Goal: Transaction & Acquisition: Purchase product/service

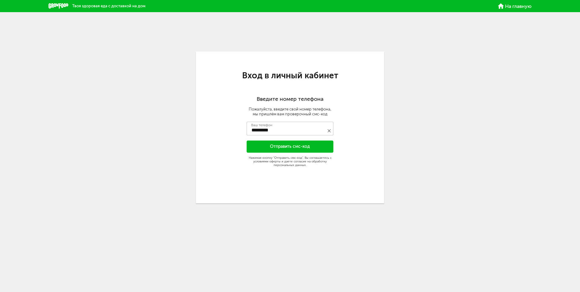
type input "**********"
click at [297, 148] on button "Отправить смс-код" at bounding box center [290, 147] width 87 height 12
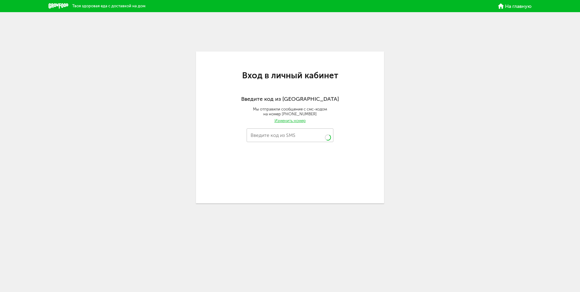
type input "****"
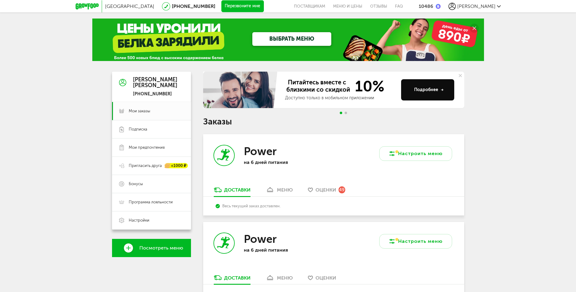
scroll to position [91, 0]
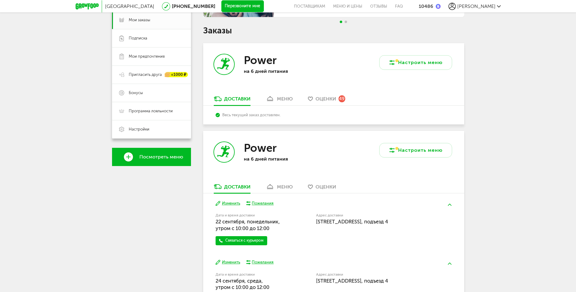
click at [283, 186] on div "меню" at bounding box center [285, 187] width 16 height 6
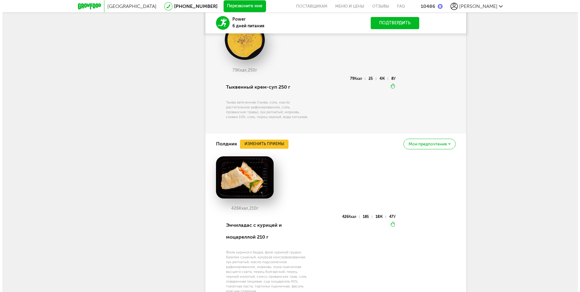
scroll to position [844, 0]
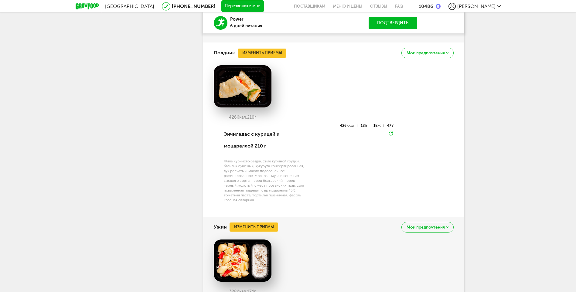
click at [252, 87] on img at bounding box center [243, 86] width 58 height 42
click at [271, 54] on button "Изменить приемы" at bounding box center [262, 53] width 49 height 9
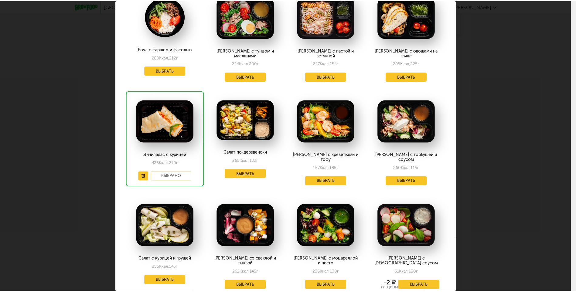
scroll to position [91, 0]
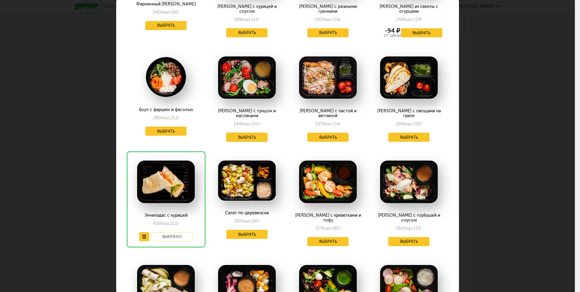
click at [251, 133] on button "Выбрать" at bounding box center [246, 137] width 41 height 9
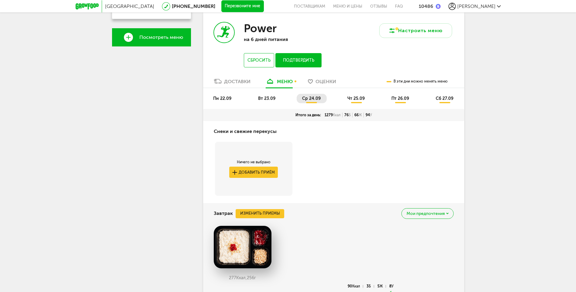
scroll to position [180, 0]
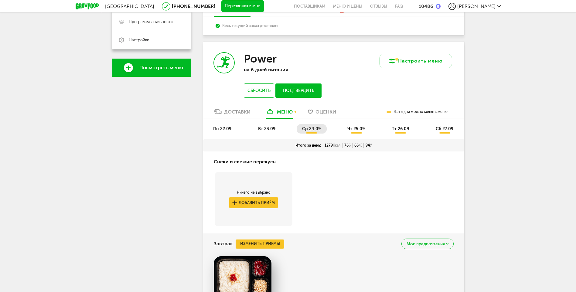
click at [363, 126] on li "чт 25.09" at bounding box center [356, 128] width 29 height 9
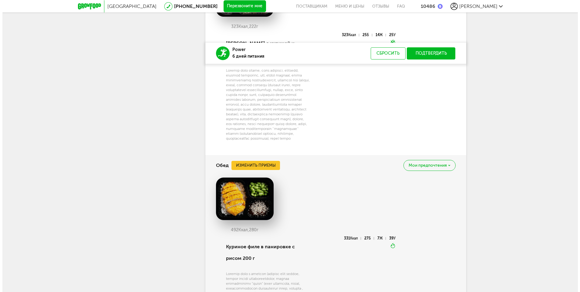
scroll to position [727, 0]
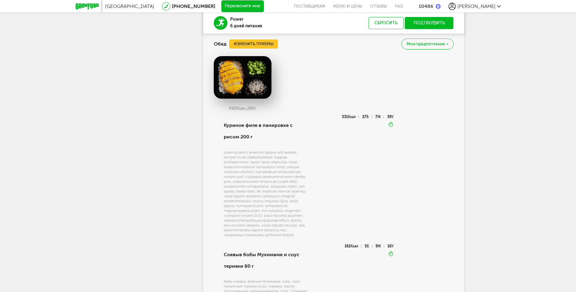
click at [247, 73] on img at bounding box center [243, 77] width 58 height 42
click at [257, 40] on button "Изменить приемы" at bounding box center [253, 43] width 49 height 9
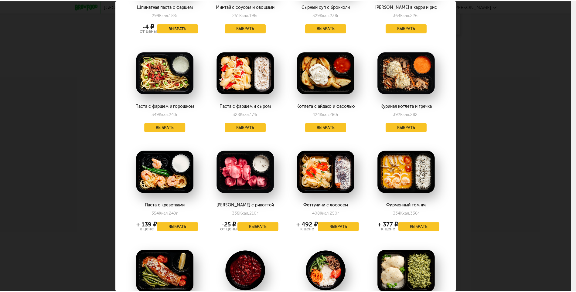
scroll to position [152, 0]
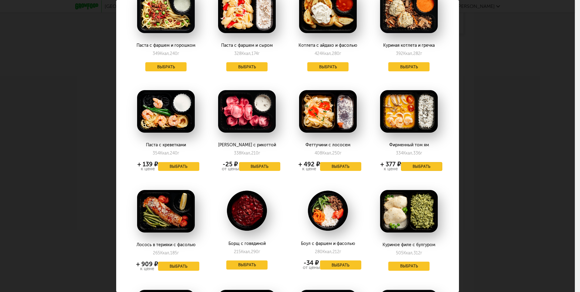
click at [420, 167] on button "Выбрать" at bounding box center [421, 166] width 41 height 9
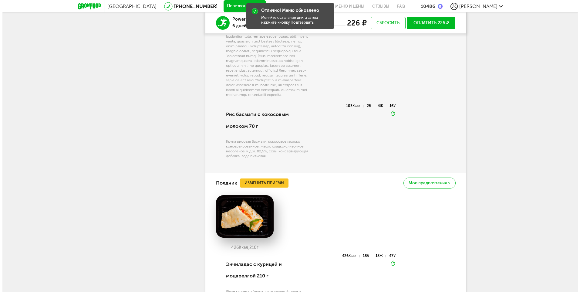
scroll to position [939, 0]
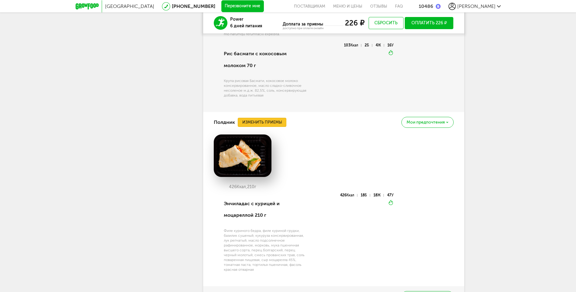
click at [258, 127] on button "Изменить приемы" at bounding box center [262, 122] width 49 height 9
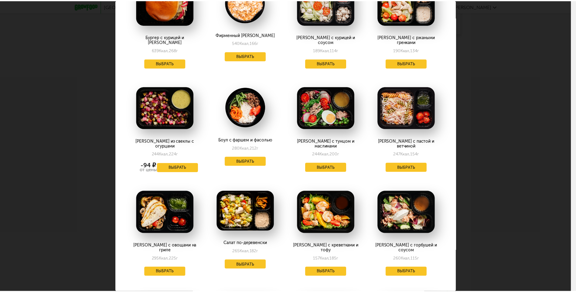
scroll to position [121, 0]
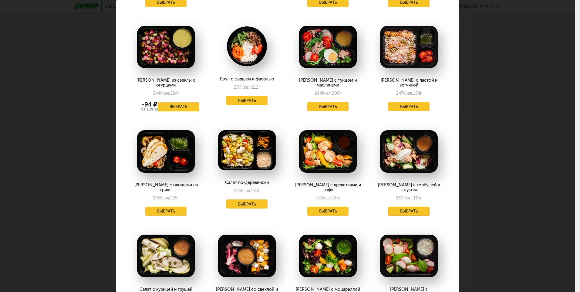
click at [402, 207] on button "Выбрать" at bounding box center [409, 211] width 41 height 9
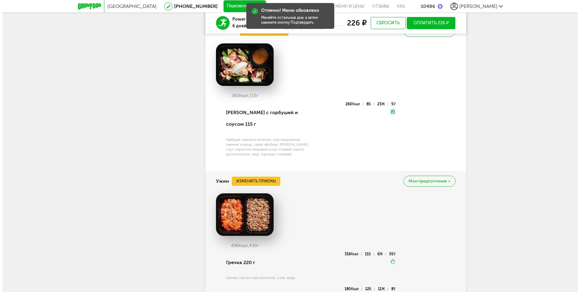
scroll to position [1091, 0]
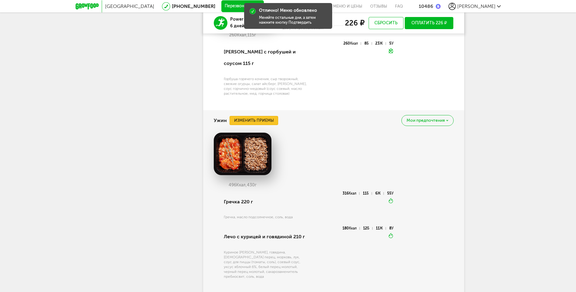
click at [251, 119] on button "Изменить приемы" at bounding box center [253, 120] width 49 height 9
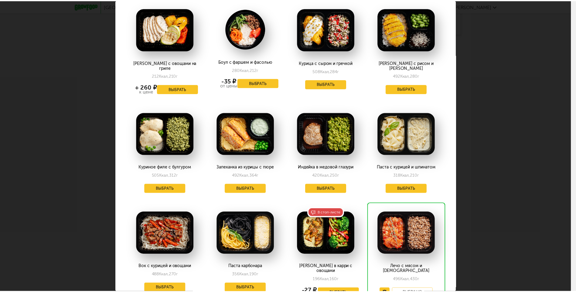
scroll to position [374, 0]
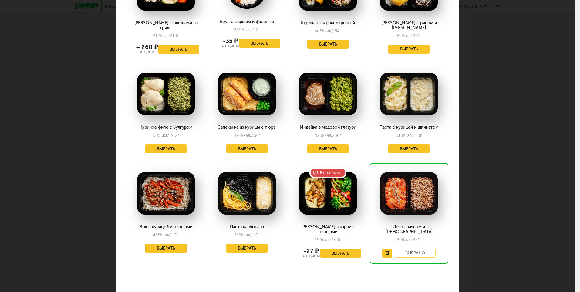
click at [162, 244] on button "Выбрать" at bounding box center [165, 248] width 41 height 9
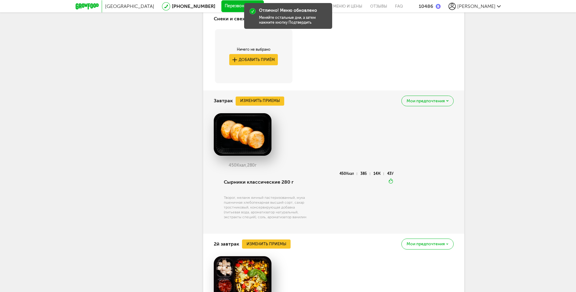
scroll to position [150, 0]
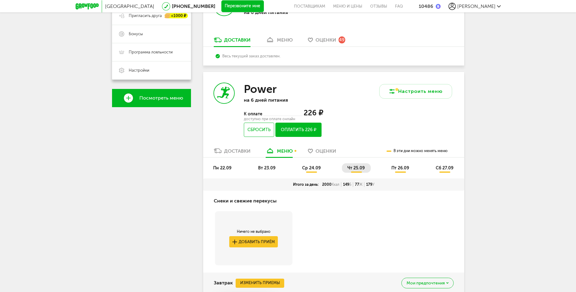
click at [397, 168] on span "пт 26.09" at bounding box center [400, 167] width 18 height 5
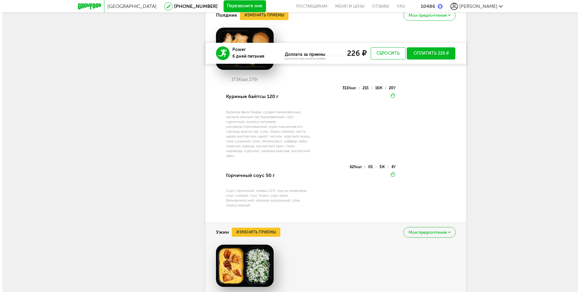
scroll to position [939, 0]
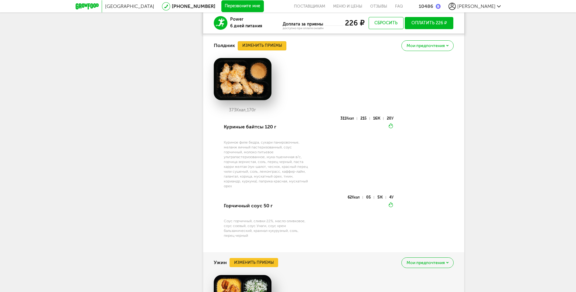
click at [269, 45] on button "Изменить приемы" at bounding box center [262, 45] width 49 height 9
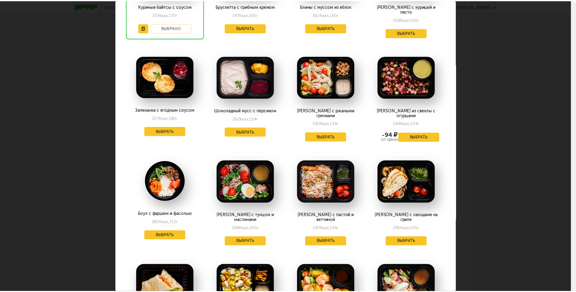
scroll to position [152, 0]
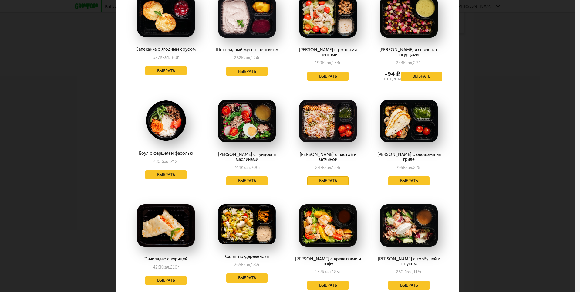
click at [330, 176] on button "Выбрать" at bounding box center [327, 180] width 41 height 9
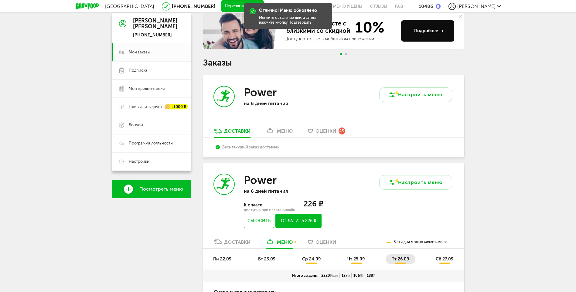
scroll to position [150, 0]
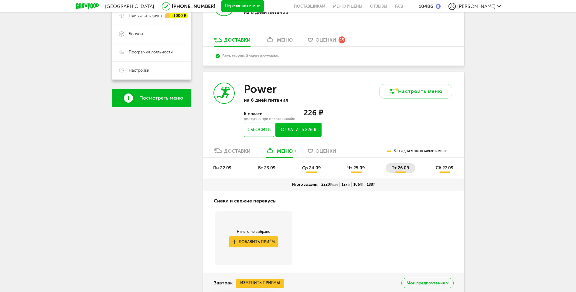
click at [446, 168] on span "сб 27.09" at bounding box center [445, 167] width 18 height 5
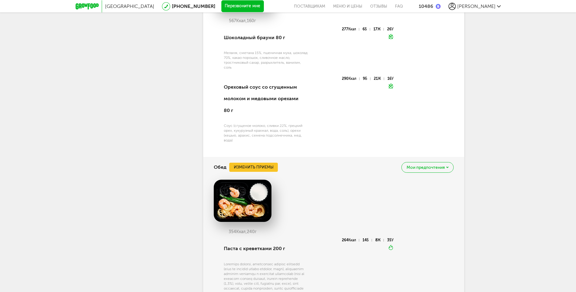
scroll to position [484, 0]
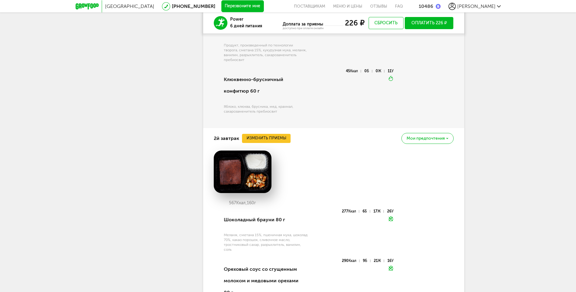
click at [438, 22] on button "Оплатить 226 ₽" at bounding box center [429, 23] width 49 height 12
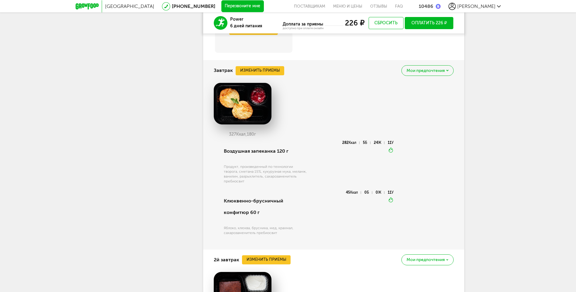
scroll to position [211, 0]
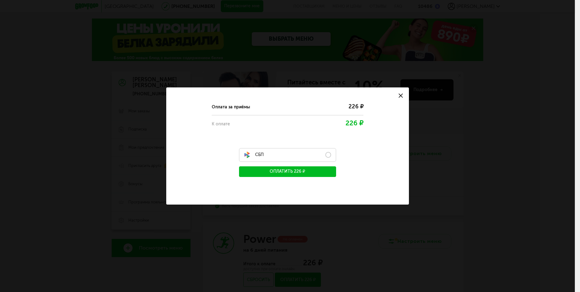
click at [330, 155] on label "СБП" at bounding box center [287, 155] width 97 height 14
click at [322, 171] on button "Оплатить 226 ₽" at bounding box center [287, 171] width 97 height 11
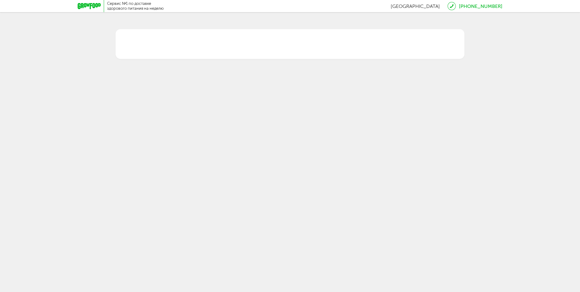
click at [303, 50] on div at bounding box center [290, 44] width 349 height 30
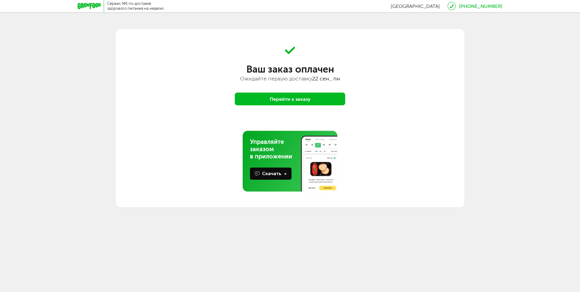
click at [275, 98] on button "Перейти к заказу" at bounding box center [290, 99] width 110 height 13
